Goal: Information Seeking & Learning: Learn about a topic

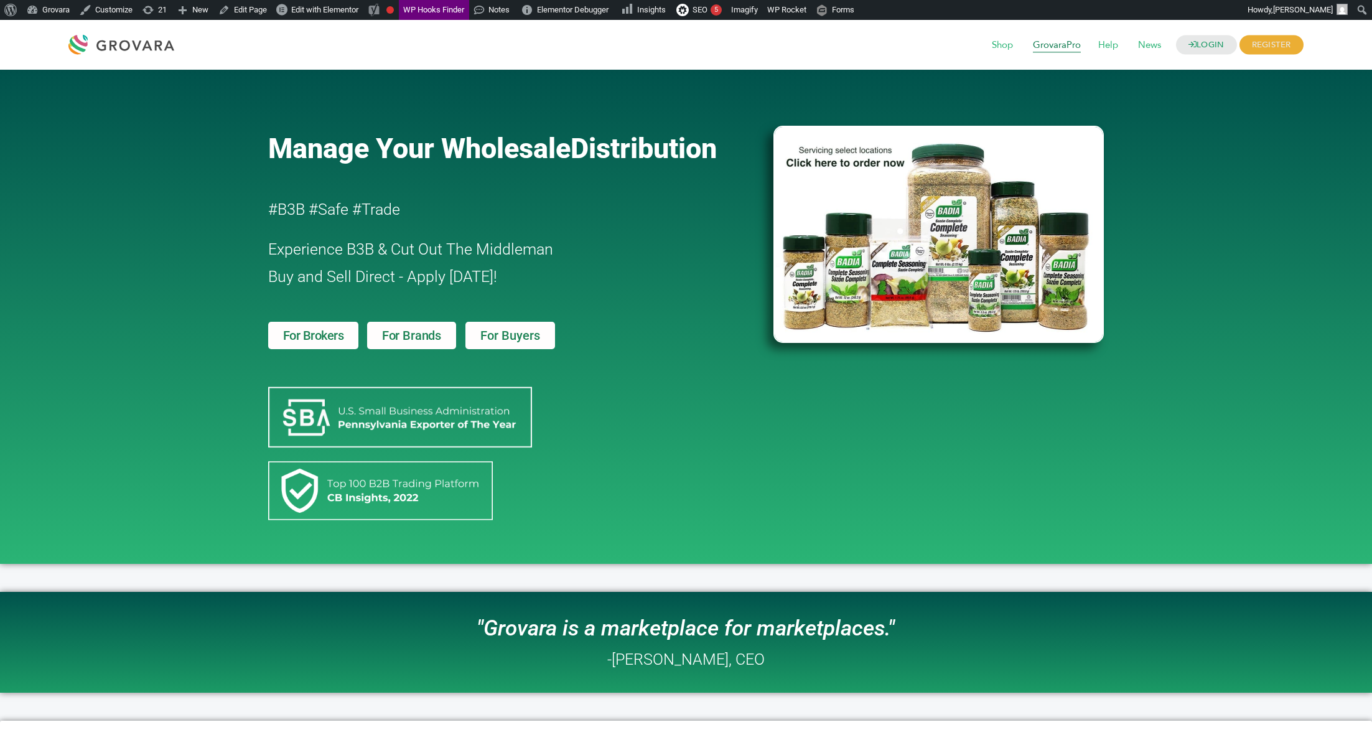
click at [1065, 44] on span "GrovaraPro" at bounding box center [1057, 46] width 65 height 24
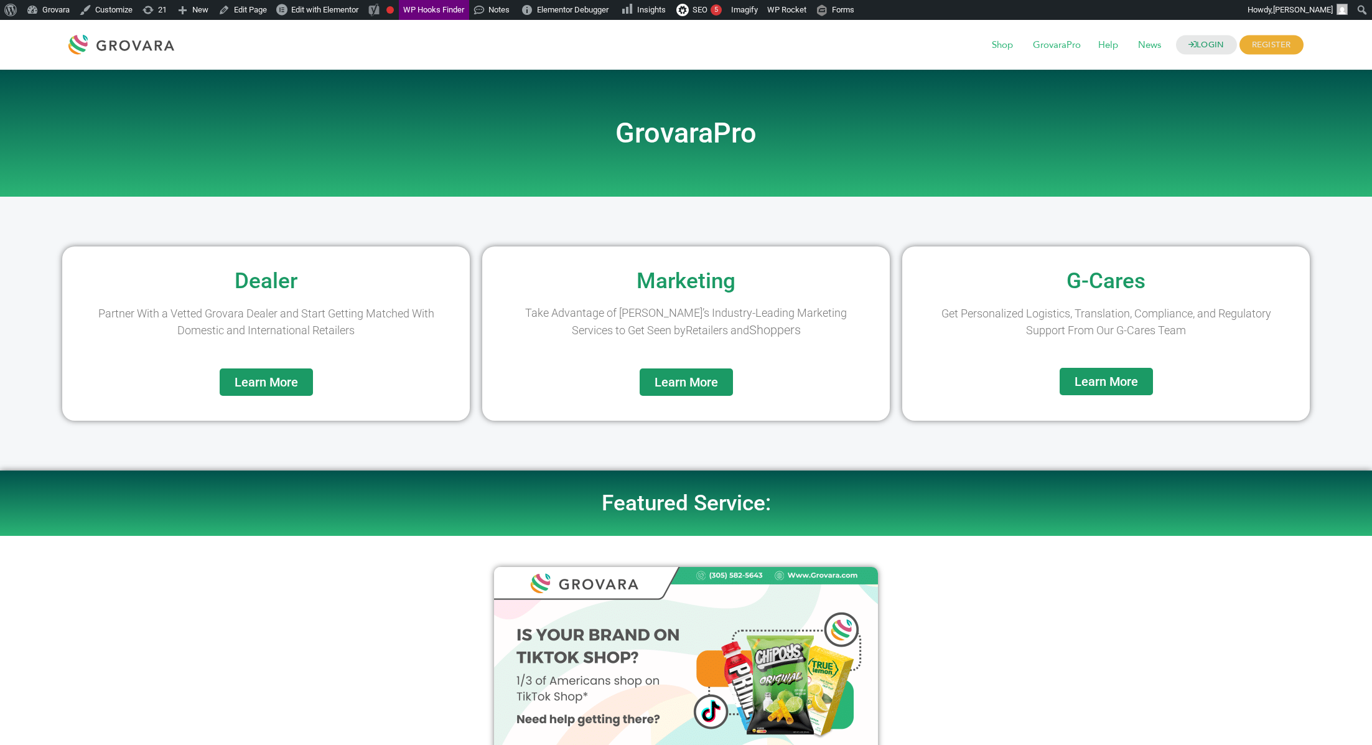
click at [274, 379] on span "Learn More" at bounding box center [266, 382] width 63 height 12
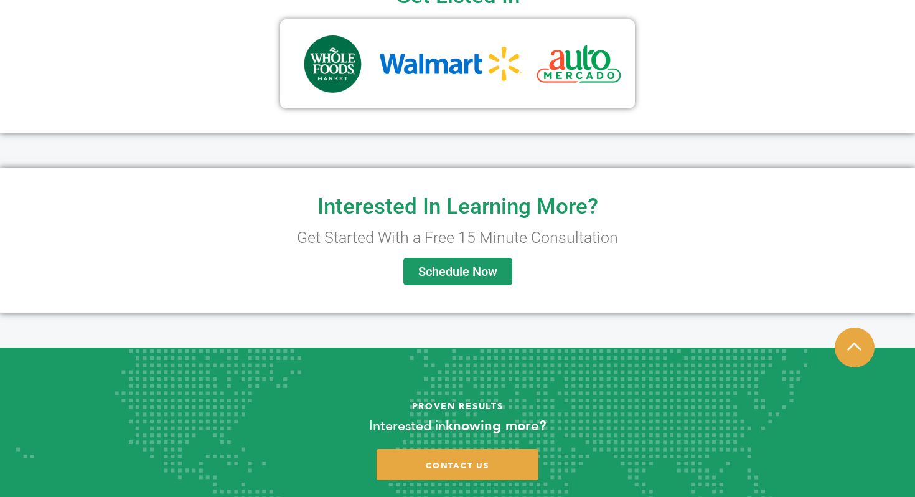
scroll to position [485, 0]
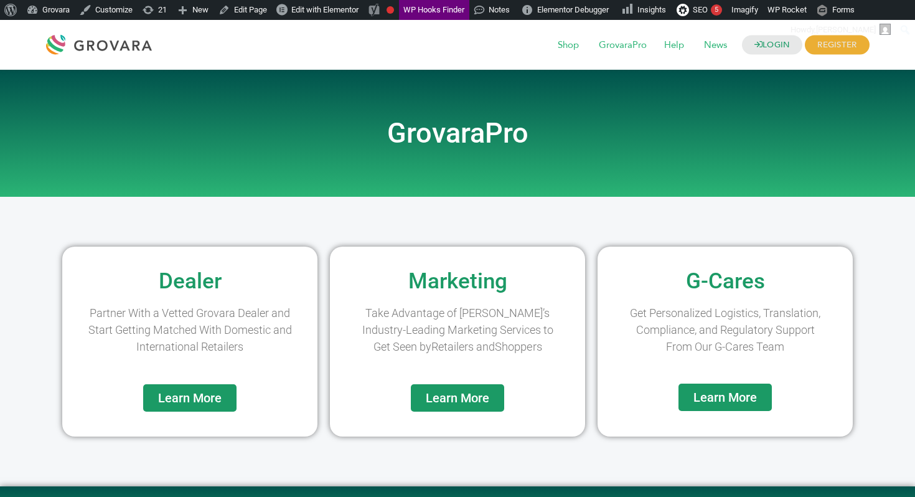
scroll to position [6, 0]
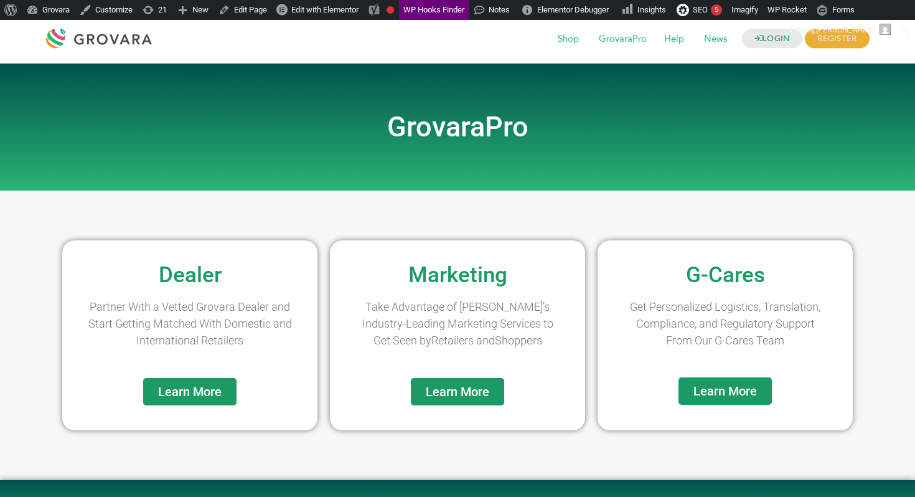
click at [484, 394] on span "Learn More" at bounding box center [457, 391] width 63 height 12
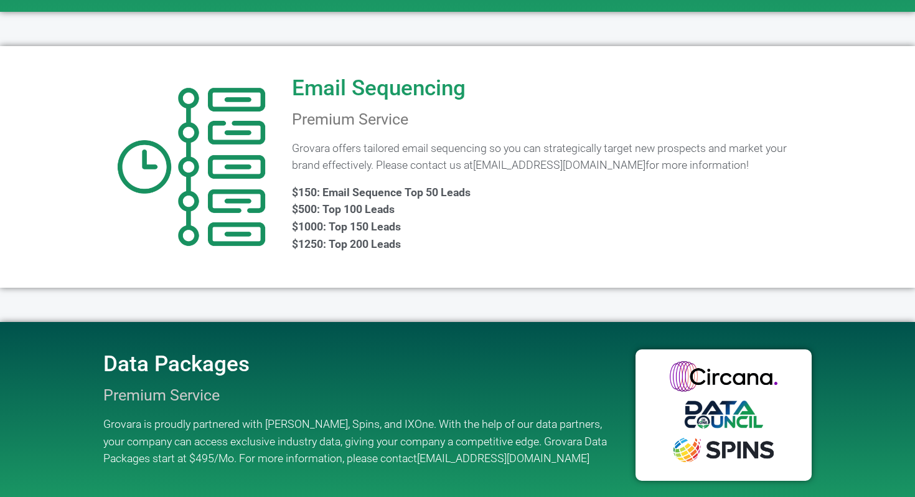
scroll to position [1234, 0]
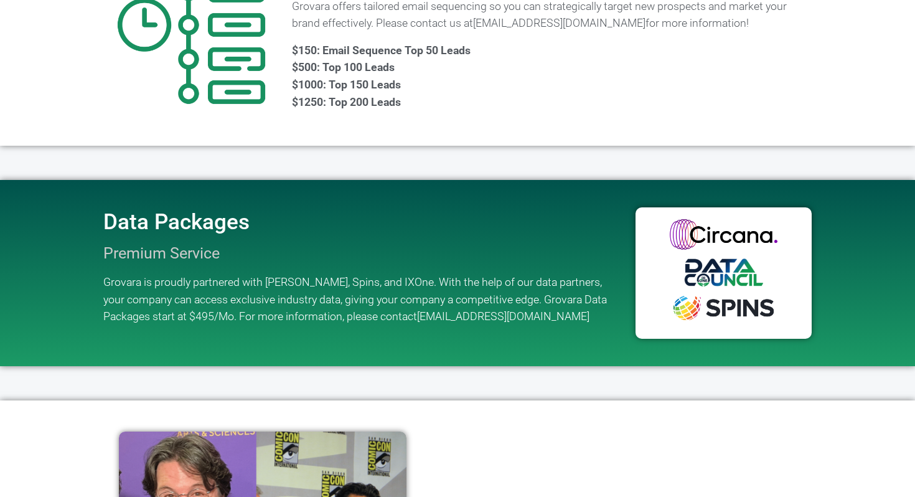
click at [716, 270] on img at bounding box center [724, 273] width 176 height 132
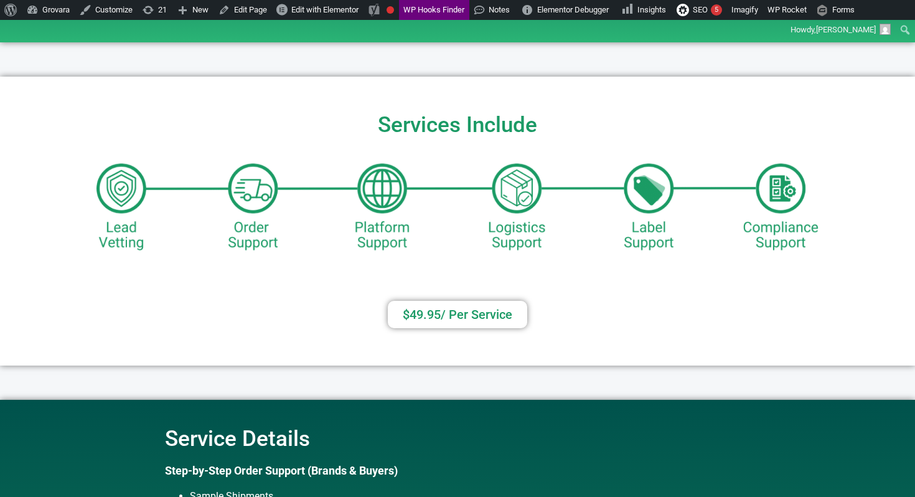
scroll to position [342, 0]
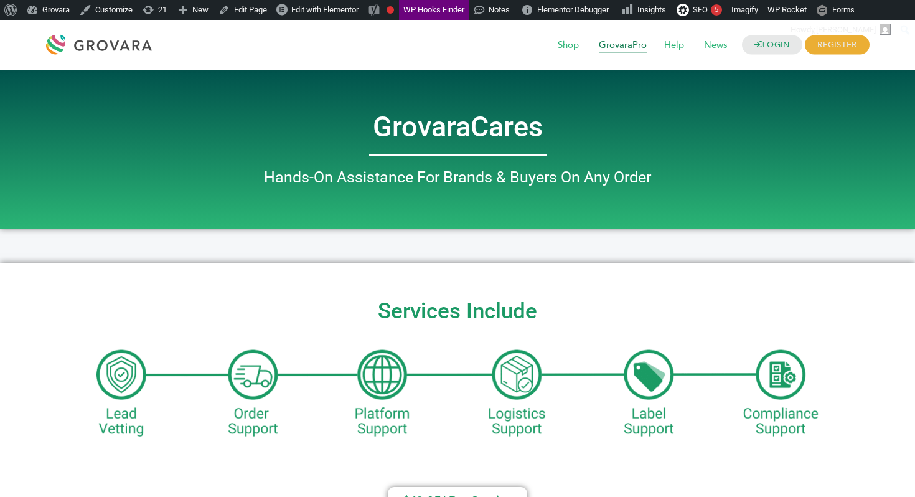
click at [617, 45] on span "GrovaraPro" at bounding box center [622, 46] width 65 height 24
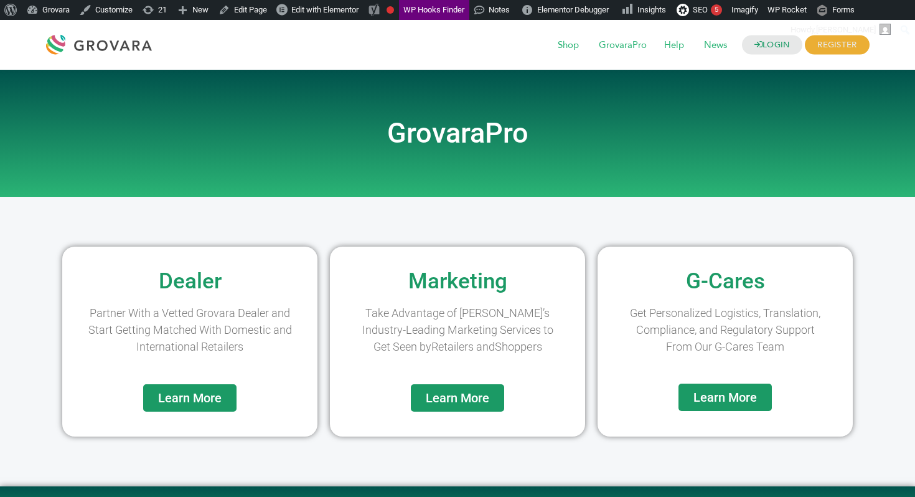
click at [430, 395] on span "Learn More" at bounding box center [457, 398] width 63 height 12
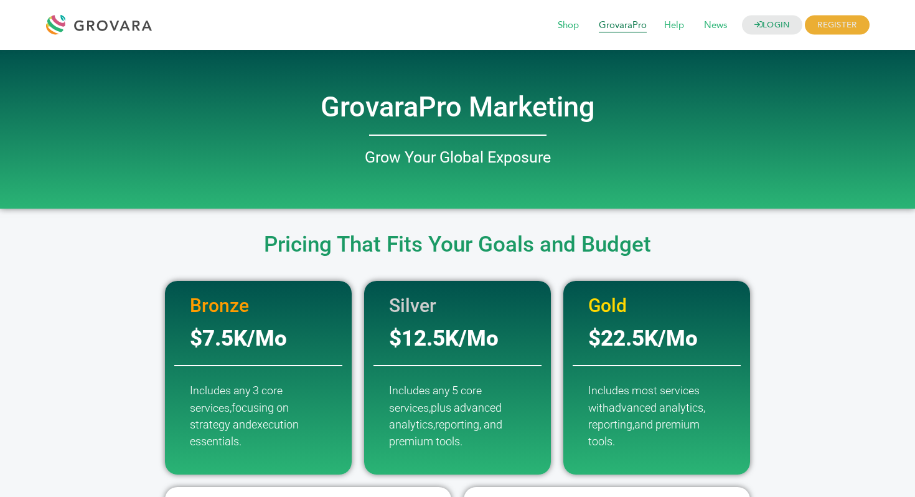
click at [624, 32] on span "GrovaraPro" at bounding box center [622, 26] width 65 height 24
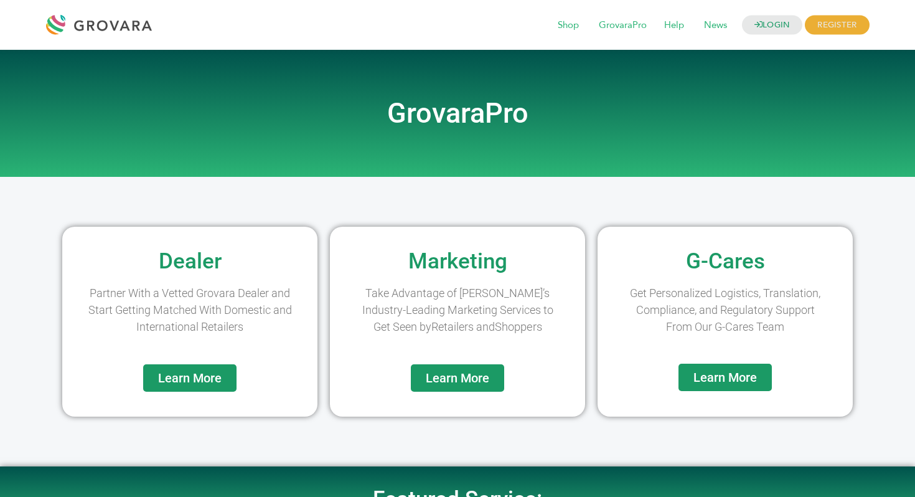
click at [731, 368] on link "Learn More" at bounding box center [724, 377] width 93 height 27
click at [201, 378] on span "Learn More" at bounding box center [189, 378] width 63 height 12
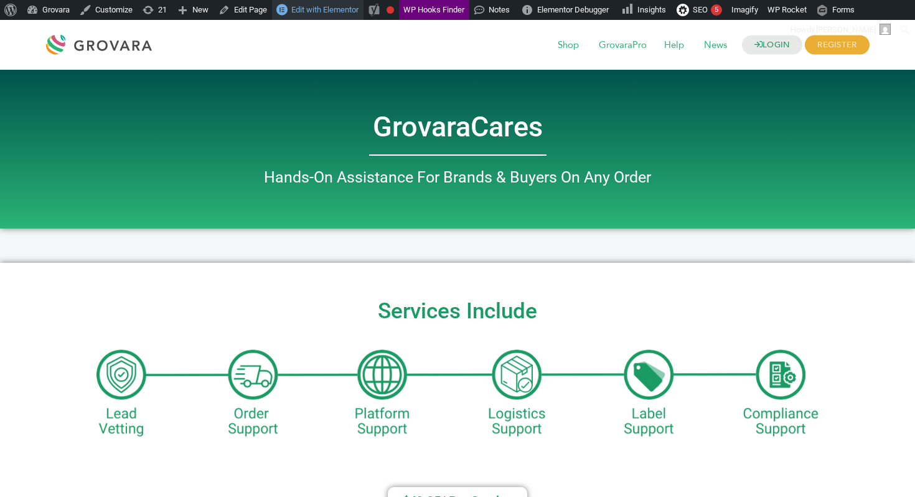
click at [319, 13] on span "Edit with Elementor" at bounding box center [324, 9] width 67 height 9
